Goal: Task Accomplishment & Management: Use online tool/utility

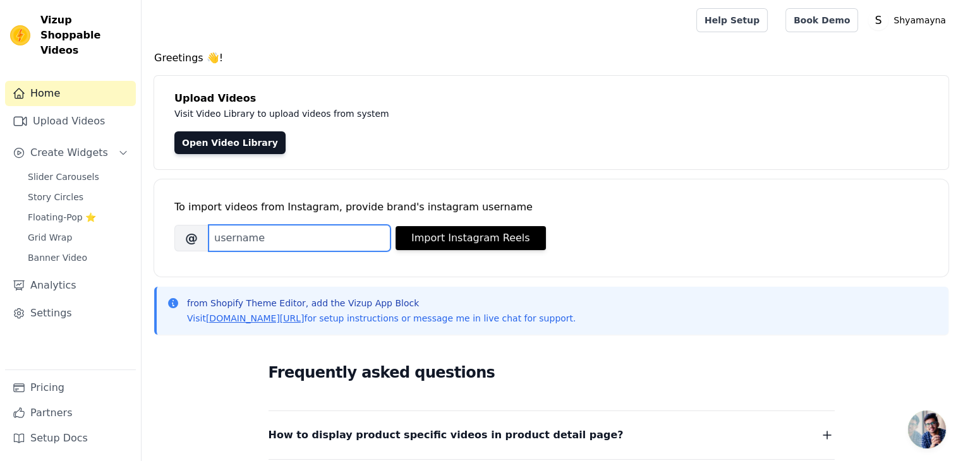
click at [265, 228] on input "Brand's Instagram Username" at bounding box center [300, 238] width 182 height 27
paste input "[URL][DOMAIN_NAME]"
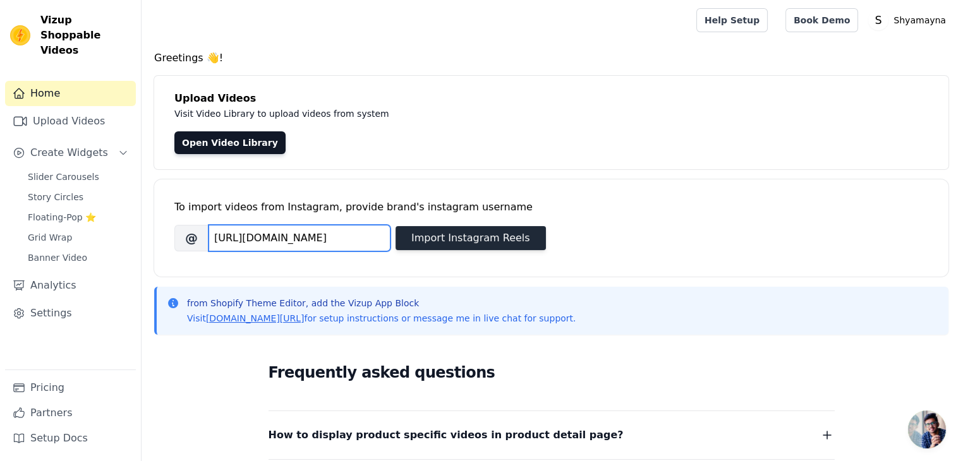
type input "[URL][DOMAIN_NAME]"
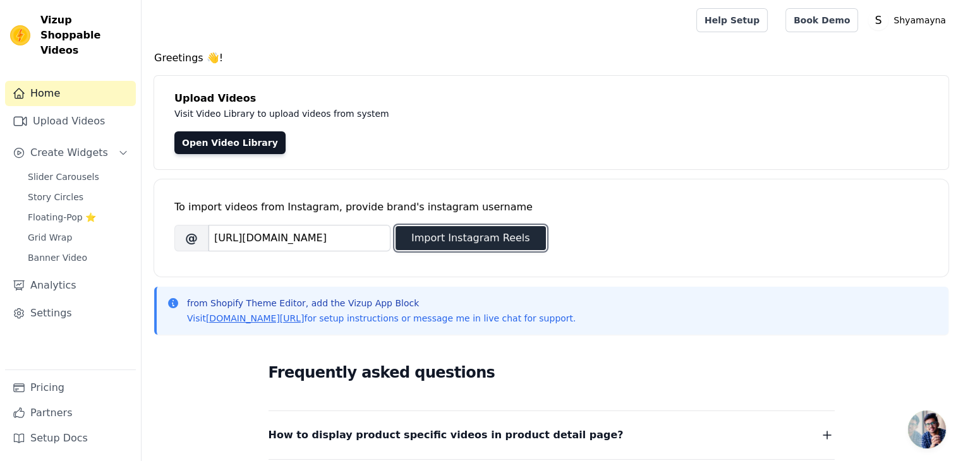
scroll to position [0, 0]
click at [432, 245] on button "Import Instagram Reels" at bounding box center [471, 238] width 150 height 24
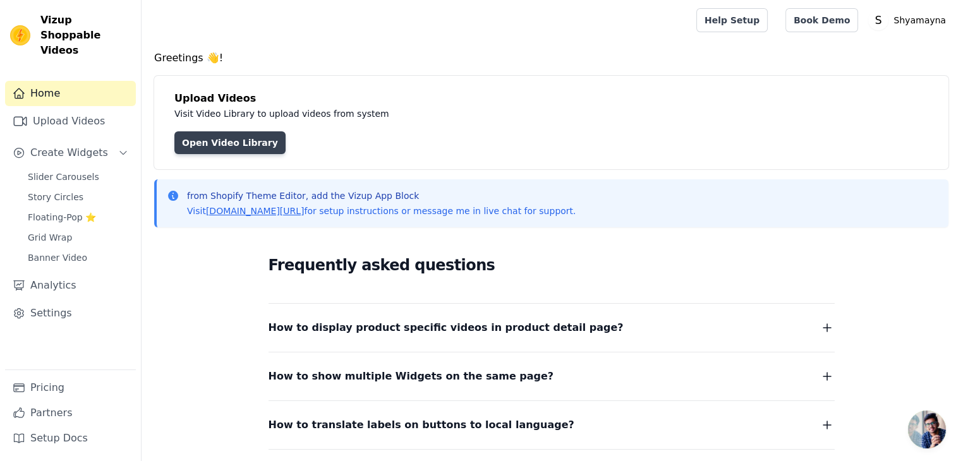
click at [221, 147] on link "Open Video Library" at bounding box center [229, 142] width 111 height 23
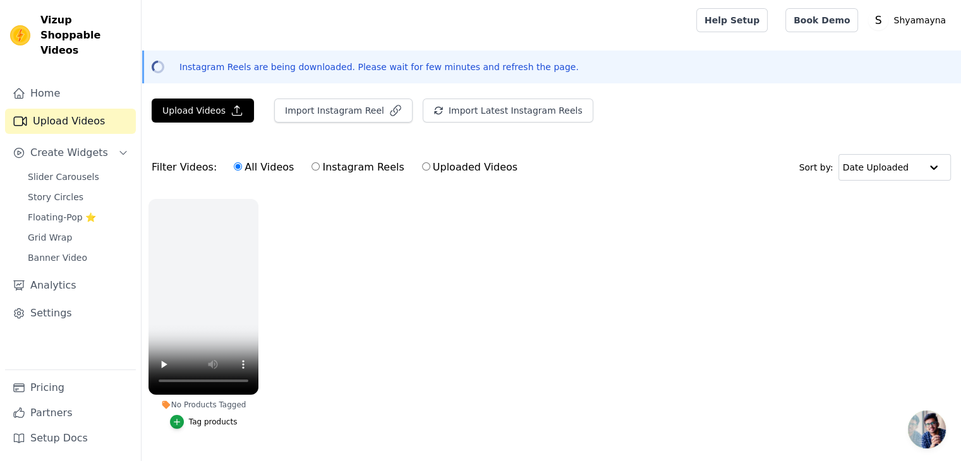
click at [311, 169] on label "Instagram Reels" at bounding box center [358, 167] width 94 height 16
click at [312, 169] on input "Instagram Reels" at bounding box center [316, 166] width 8 height 8
radio input "true"
click at [234, 165] on label "All Videos" at bounding box center [263, 167] width 61 height 16
click at [234, 165] on input "All Videos" at bounding box center [238, 166] width 8 height 8
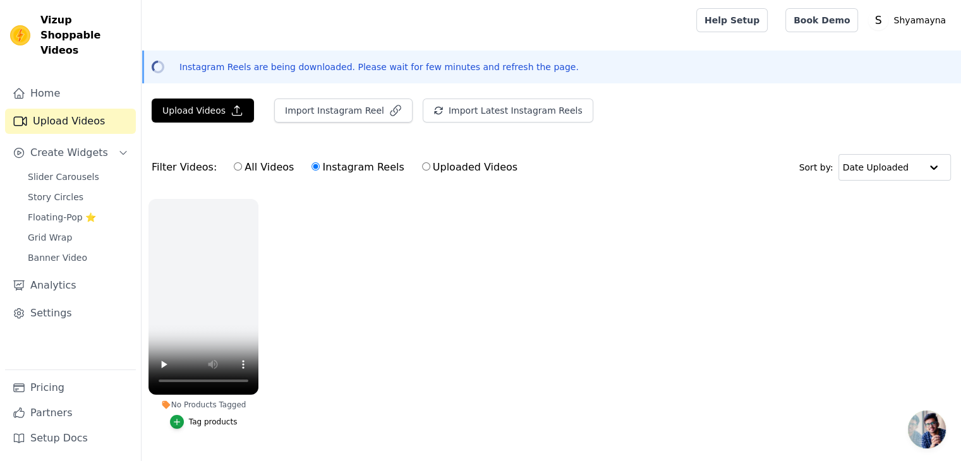
radio input "true"
